Goal: Task Accomplishment & Management: Manage account settings

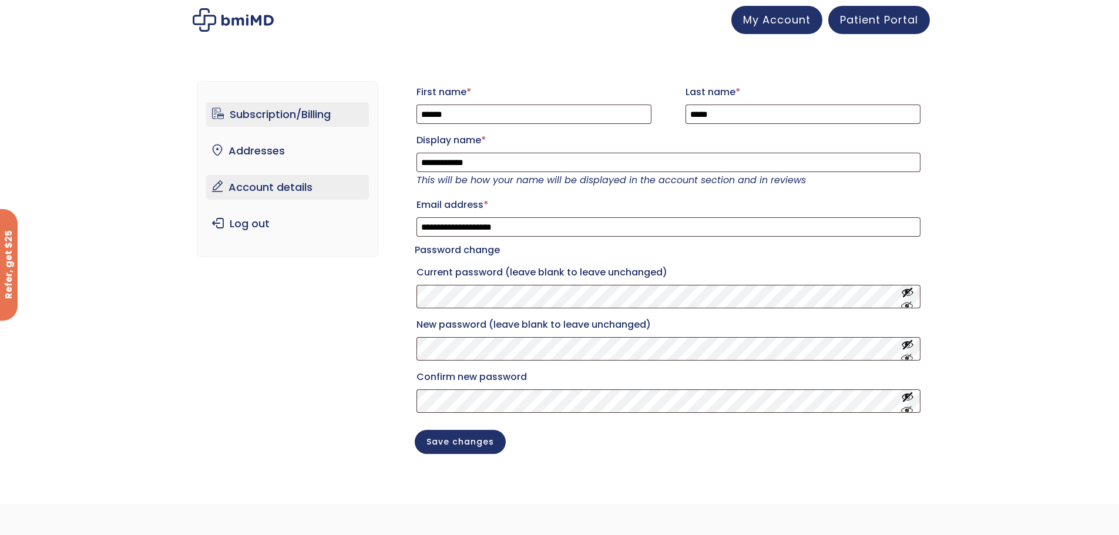
click at [281, 115] on link "Subscription/Billing" at bounding box center [287, 114] width 163 height 25
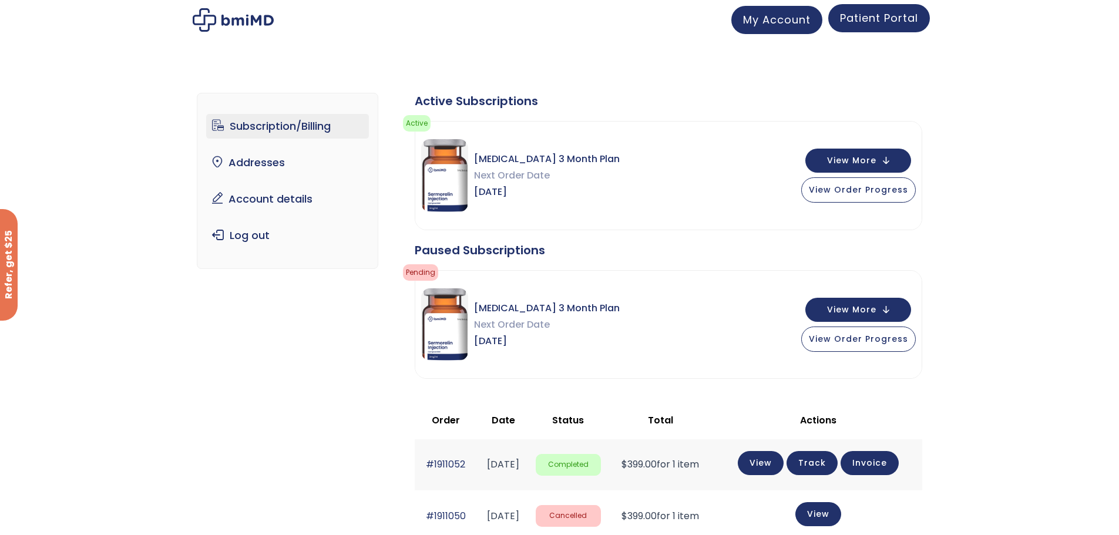
click at [884, 14] on span "Patient Portal" at bounding box center [879, 18] width 78 height 15
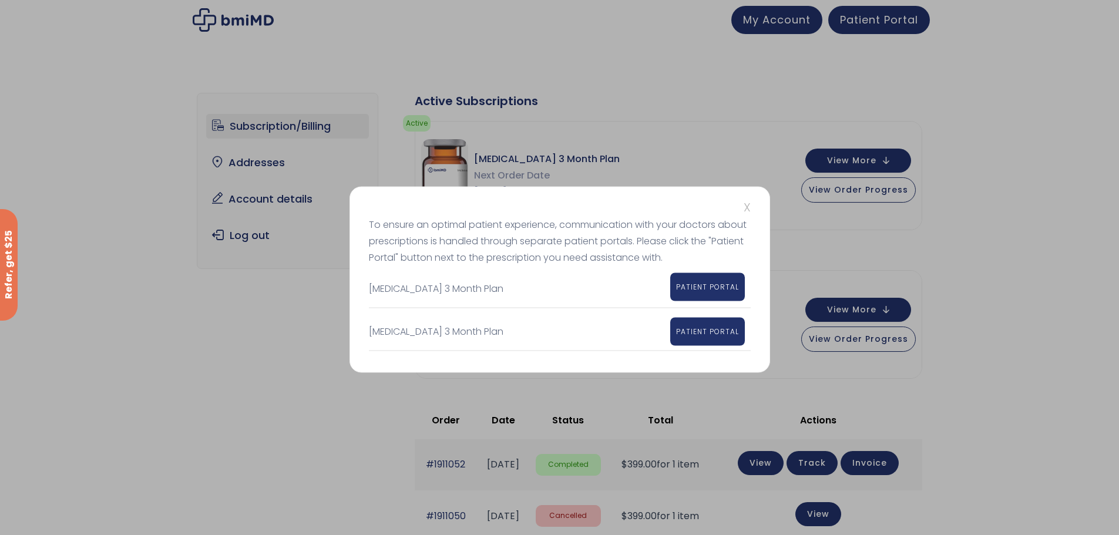
click at [718, 294] on link "PATIENT PORTAL" at bounding box center [707, 286] width 75 height 28
